Goal: Information Seeking & Learning: Understand process/instructions

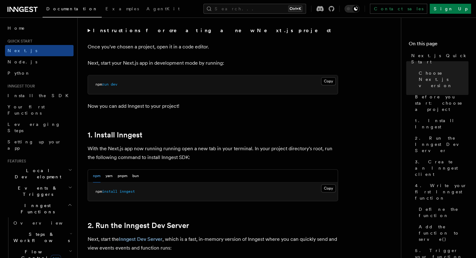
scroll to position [250, 0]
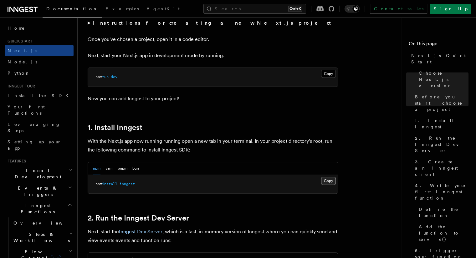
click at [326, 178] on button "Copy Copied" at bounding box center [328, 181] width 15 height 8
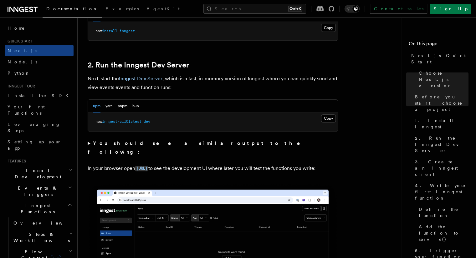
scroll to position [407, 0]
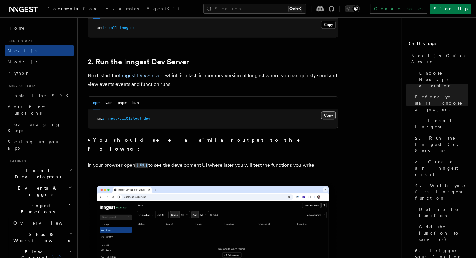
click at [331, 114] on button "Copy Copied" at bounding box center [328, 115] width 15 height 8
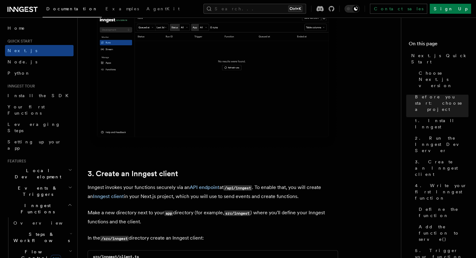
scroll to position [751, 0]
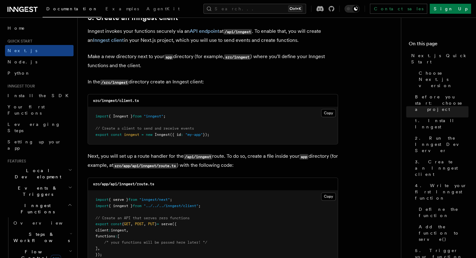
click at [112, 101] on code "src/inngest/client.ts" at bounding box center [116, 101] width 46 height 4
copy code "inngest"
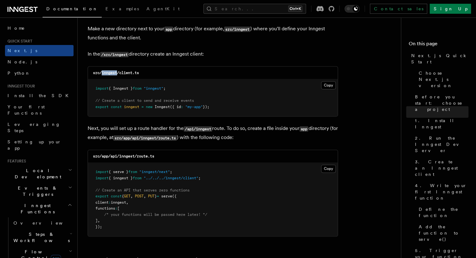
scroll to position [782, 0]
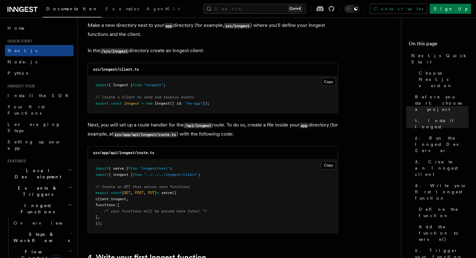
click at [325, 80] on button "Copy Copied" at bounding box center [328, 82] width 15 height 8
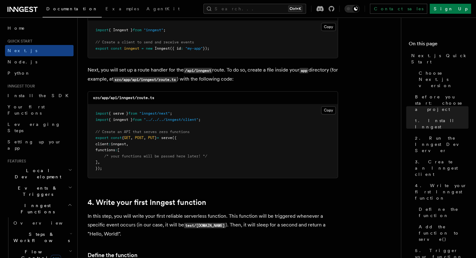
scroll to position [876, 0]
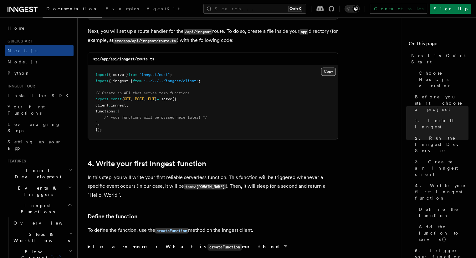
click at [330, 70] on button "Copy Copied" at bounding box center [328, 72] width 15 height 8
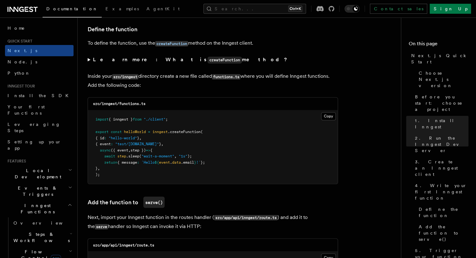
scroll to position [1063, 0]
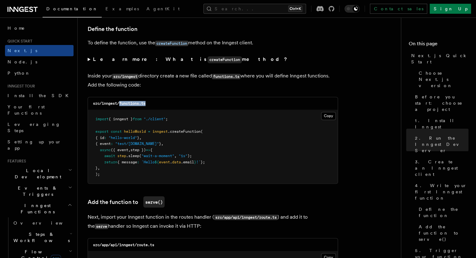
drag, startPoint x: 119, startPoint y: 103, endPoint x: 154, endPoint y: 103, distance: 35.0
click at [154, 103] on div "src/inngest/functions.ts" at bounding box center [213, 103] width 250 height 13
copy code "functions.ts"
click at [310, 135] on pre "import { inngest } from "./client" ; export const helloWorld = inngest .createF…" at bounding box center [213, 146] width 250 height 73
click at [326, 118] on button "Copy Copied" at bounding box center [328, 116] width 15 height 8
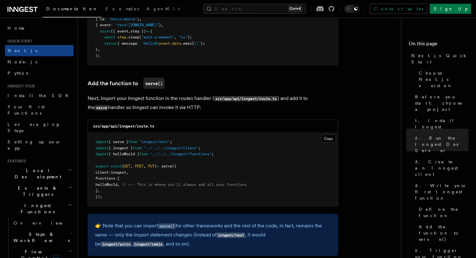
scroll to position [1220, 0]
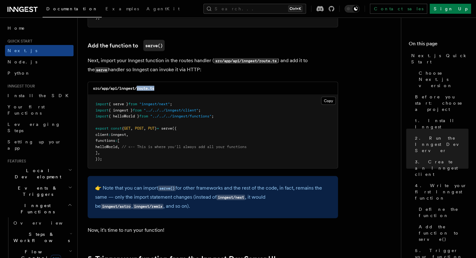
drag, startPoint x: 158, startPoint y: 90, endPoint x: 140, endPoint y: 93, distance: 18.3
click at [138, 89] on div "src/app/api/inngest/route.ts" at bounding box center [213, 88] width 250 height 13
copy code "route.ts"
